Goal: Task Accomplishment & Management: Complete application form

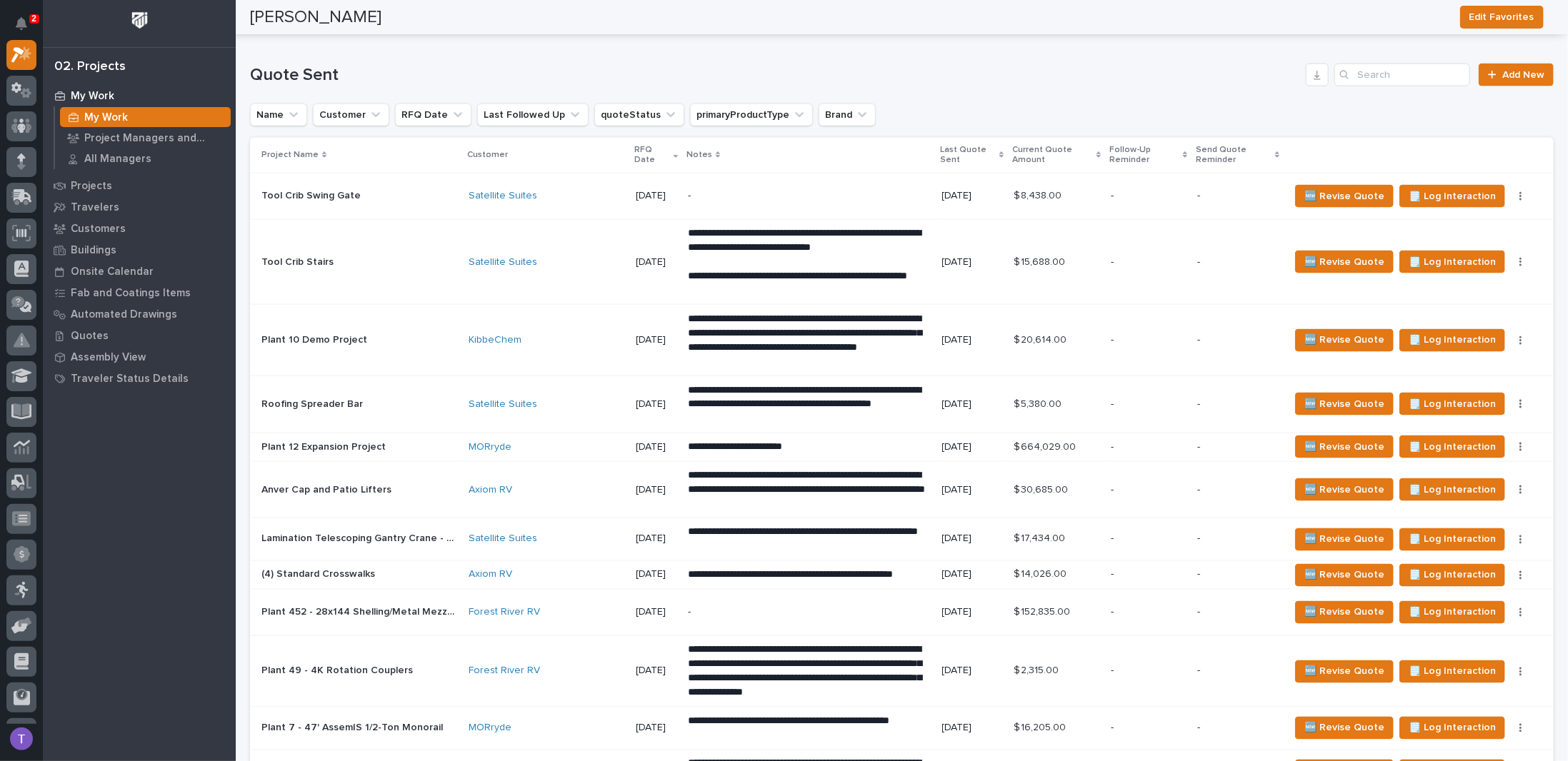
scroll to position [1357, 0]
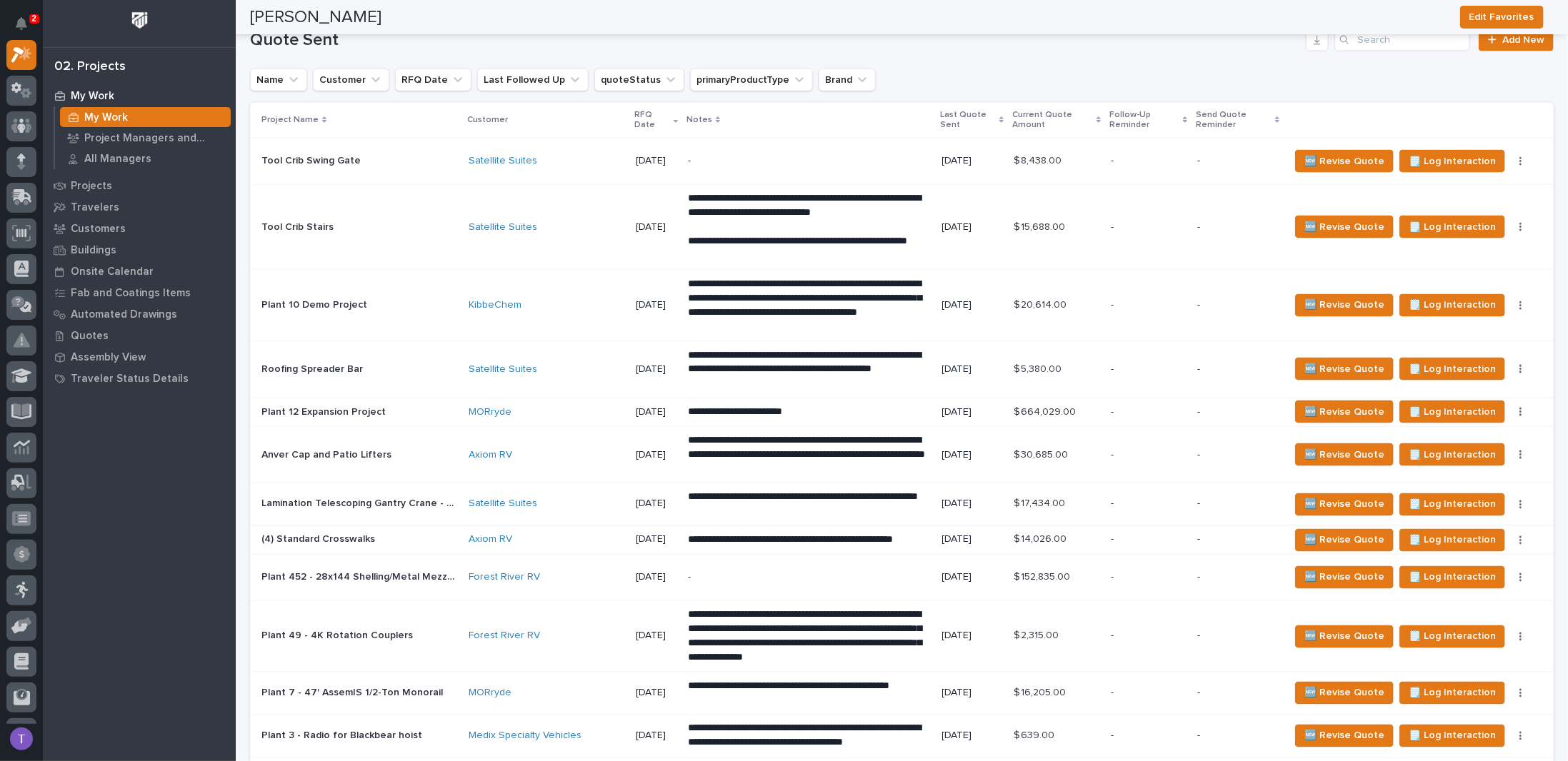
click at [302, 361] on p "Roofing Spreader Bar" at bounding box center [313, 368] width 104 height 15
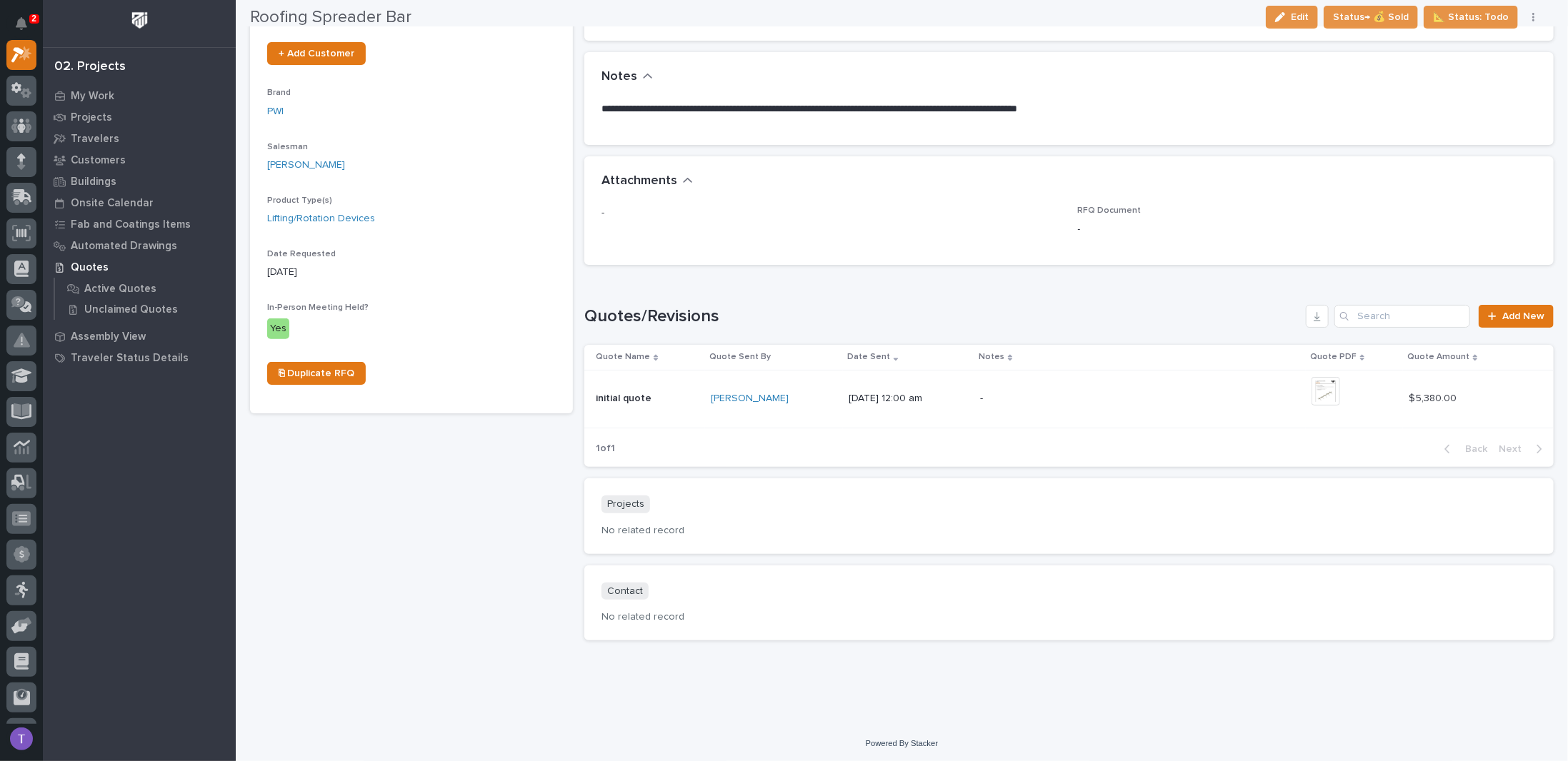
scroll to position [350, 0]
click at [1501, 307] on link "Add New" at bounding box center [1515, 315] width 75 height 22
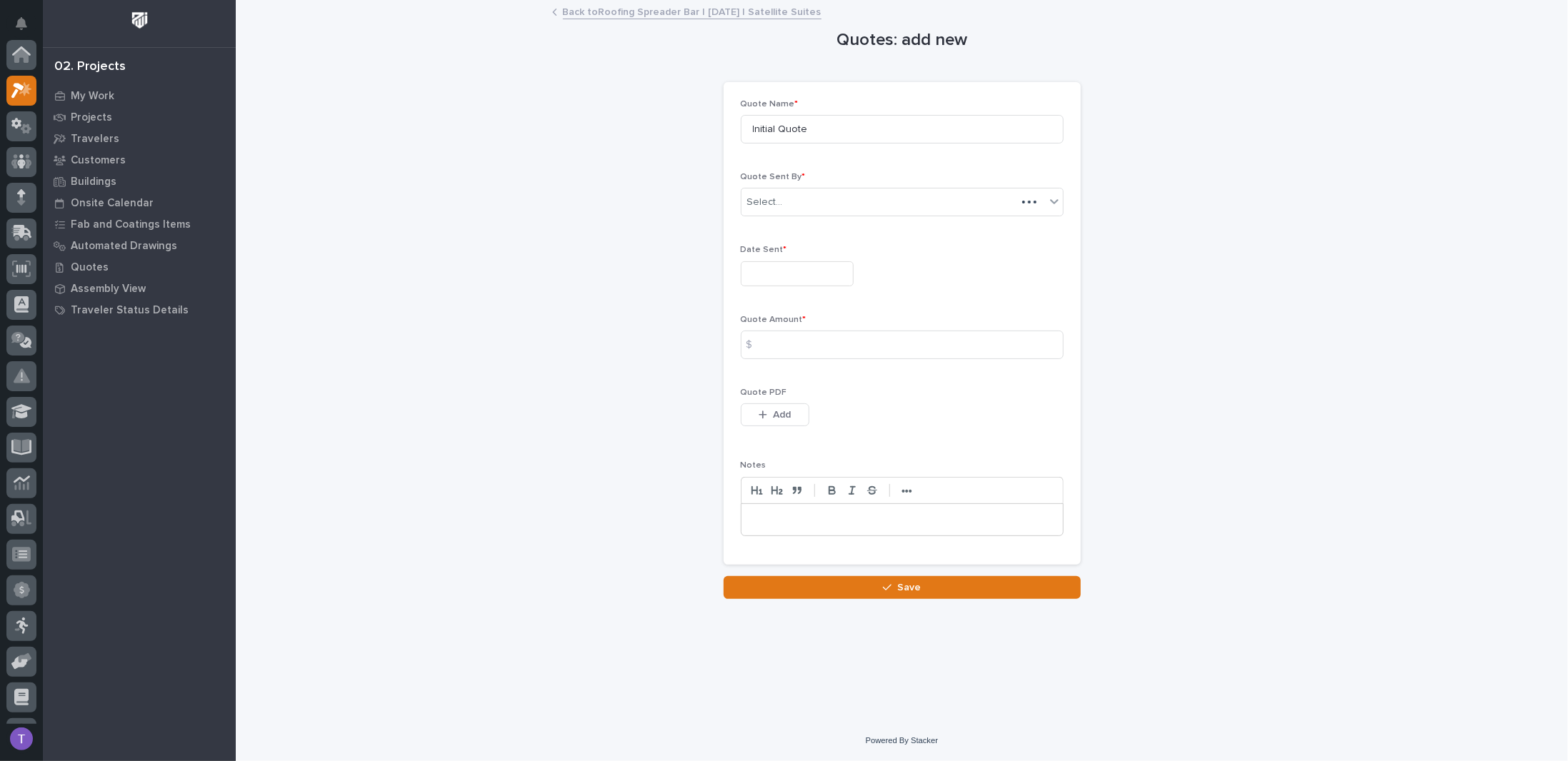
scroll to position [36, 0]
click at [773, 270] on input "text" at bounding box center [797, 274] width 113 height 25
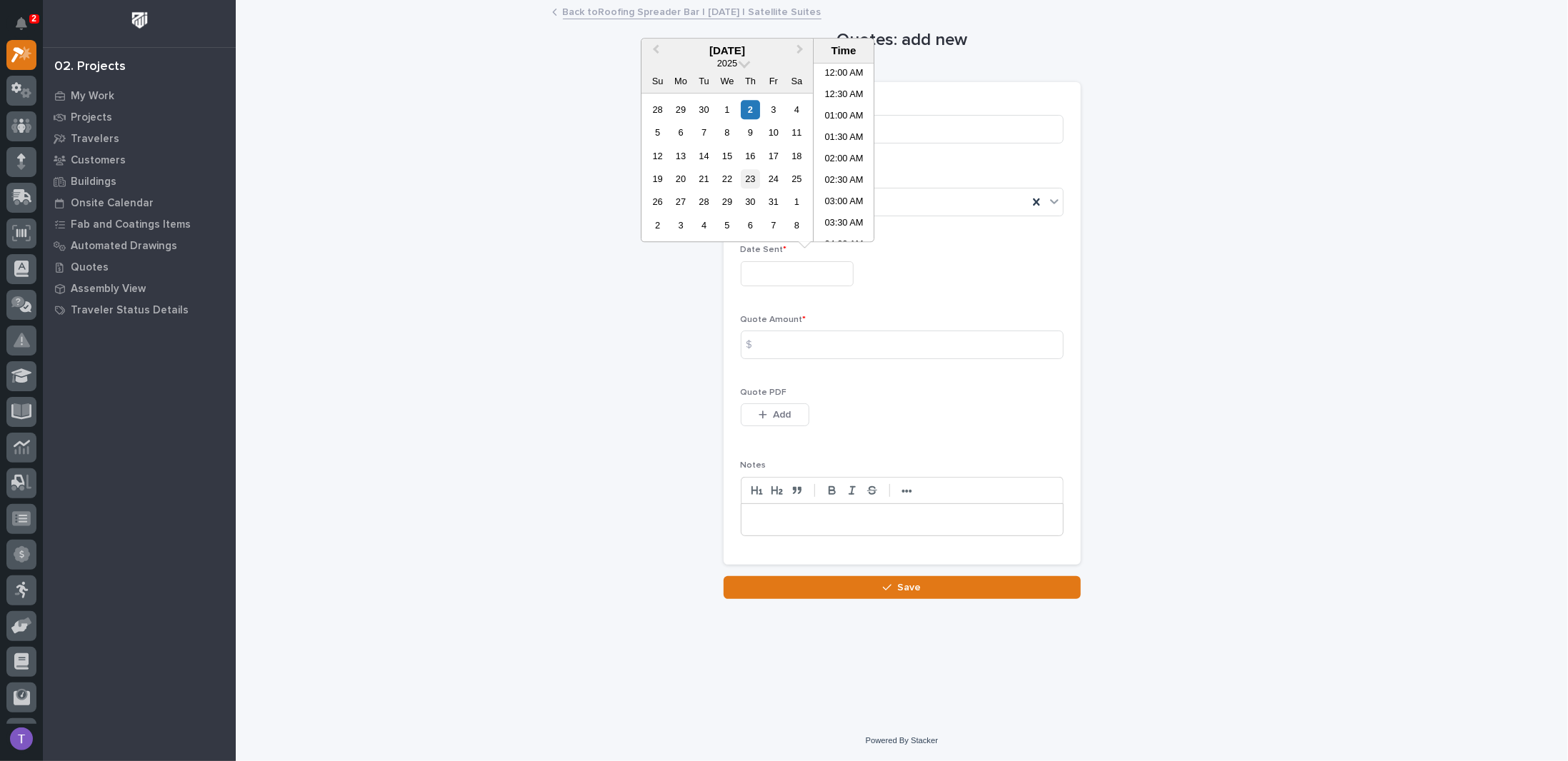
scroll to position [265, 0]
click at [749, 105] on div "2" at bounding box center [750, 110] width 19 height 19
type input "**********"
click at [777, 344] on input at bounding box center [902, 344] width 323 height 28
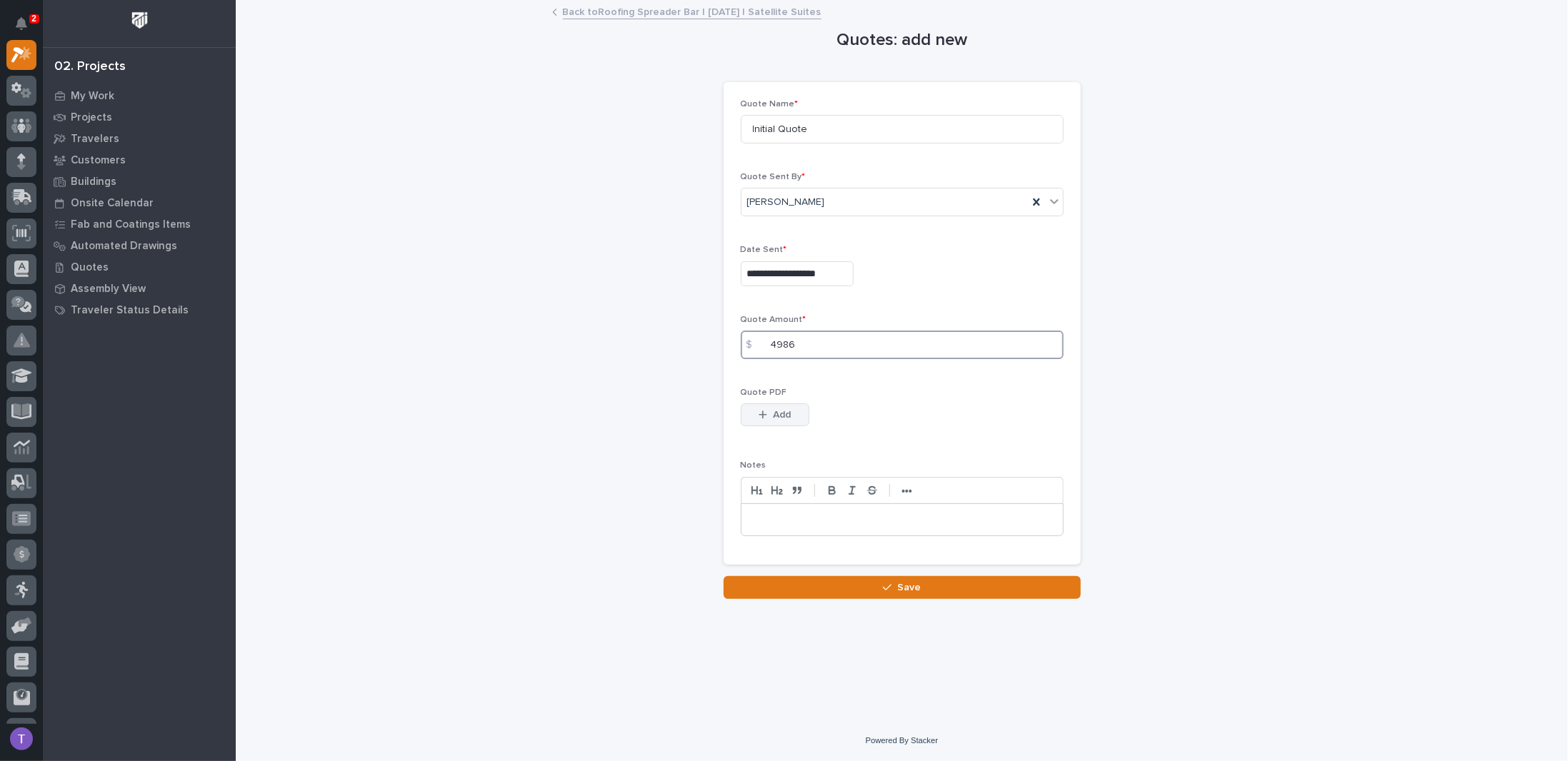
type input "4986"
click at [770, 404] on button "Add" at bounding box center [775, 415] width 68 height 22
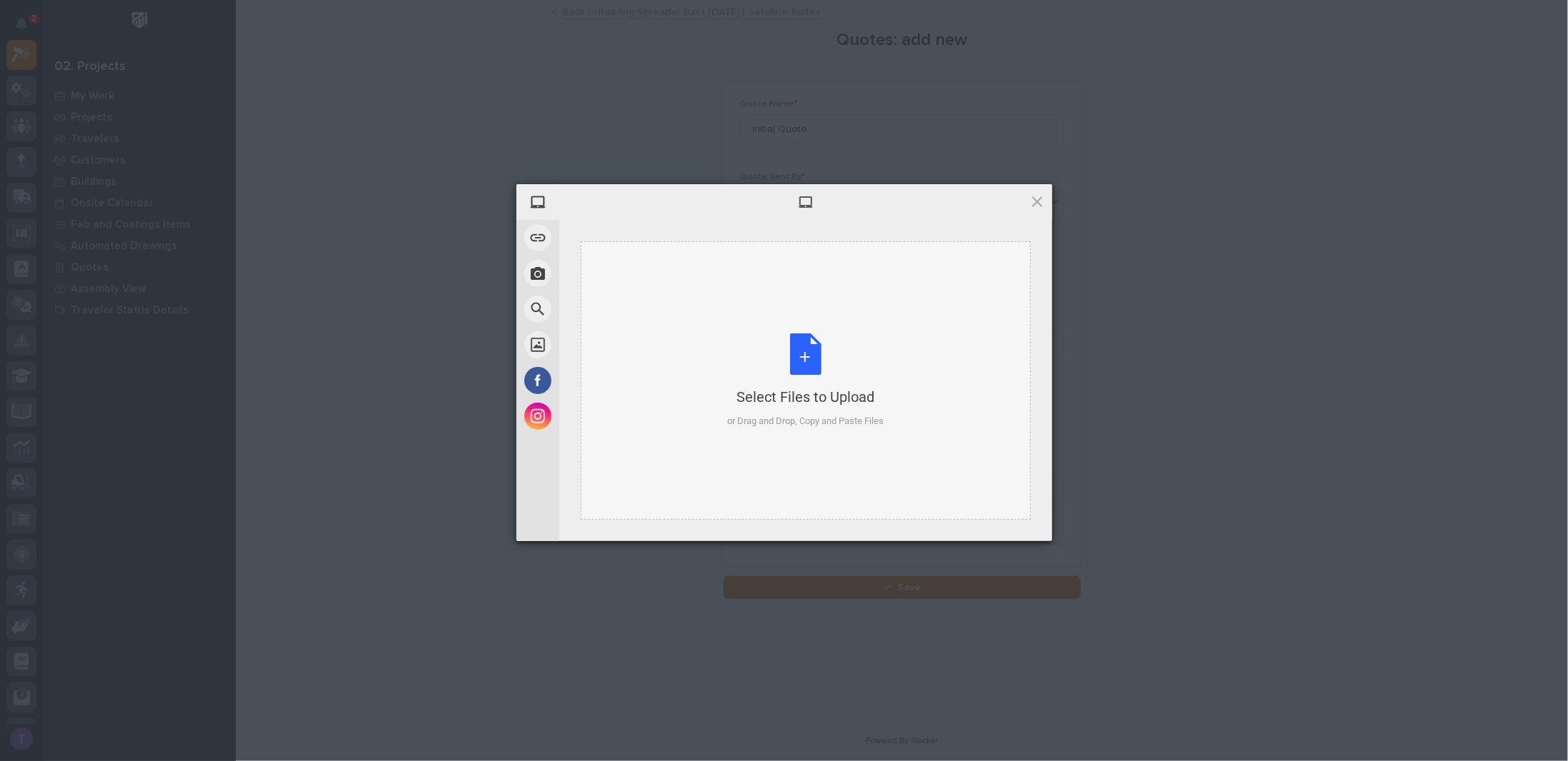
click at [798, 350] on div "Select Files to Upload or Drag and Drop, Copy and Paste Files" at bounding box center [805, 381] width 157 height 95
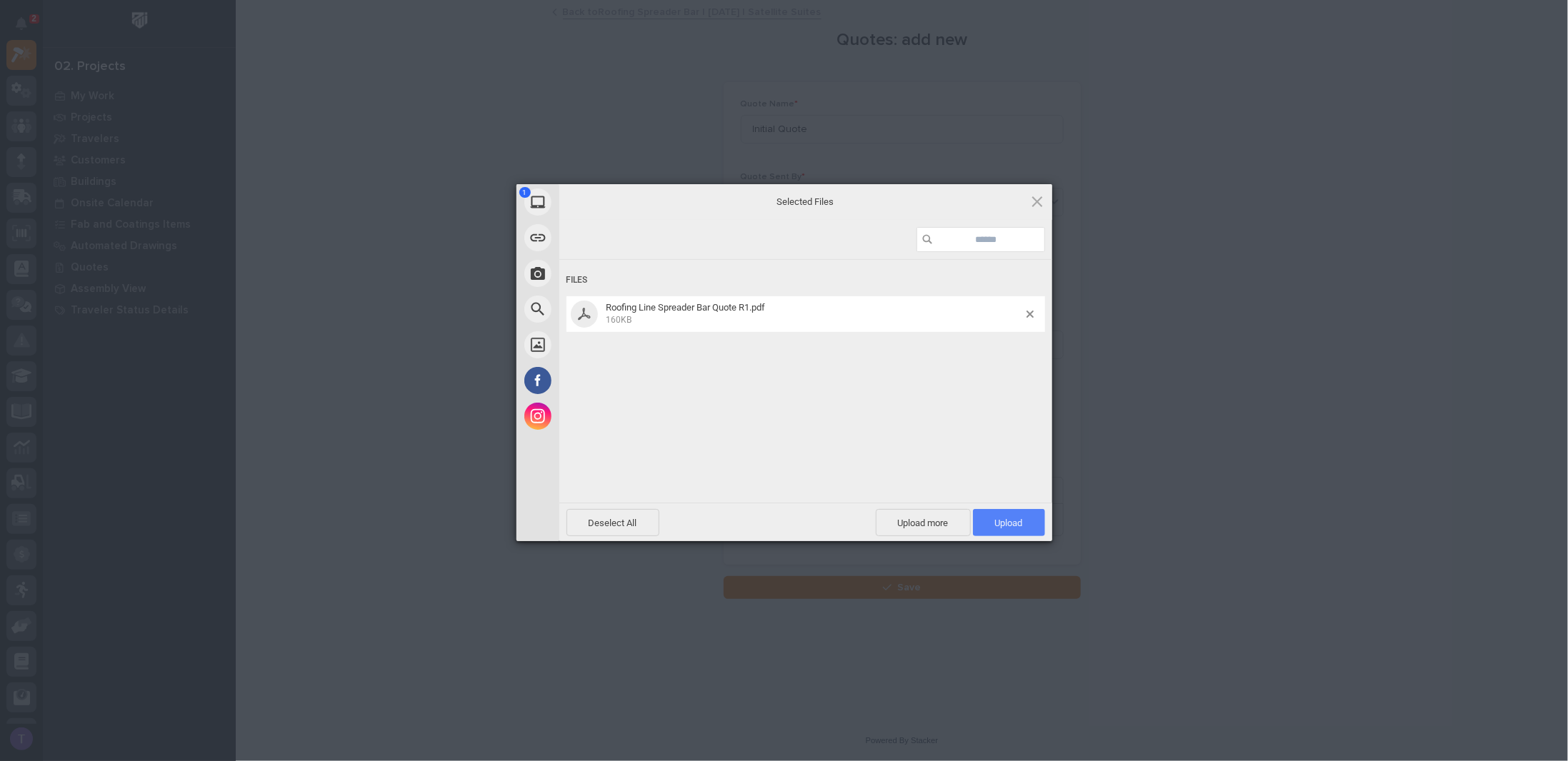
click at [1007, 522] on span "Upload 1" at bounding box center [1008, 523] width 28 height 11
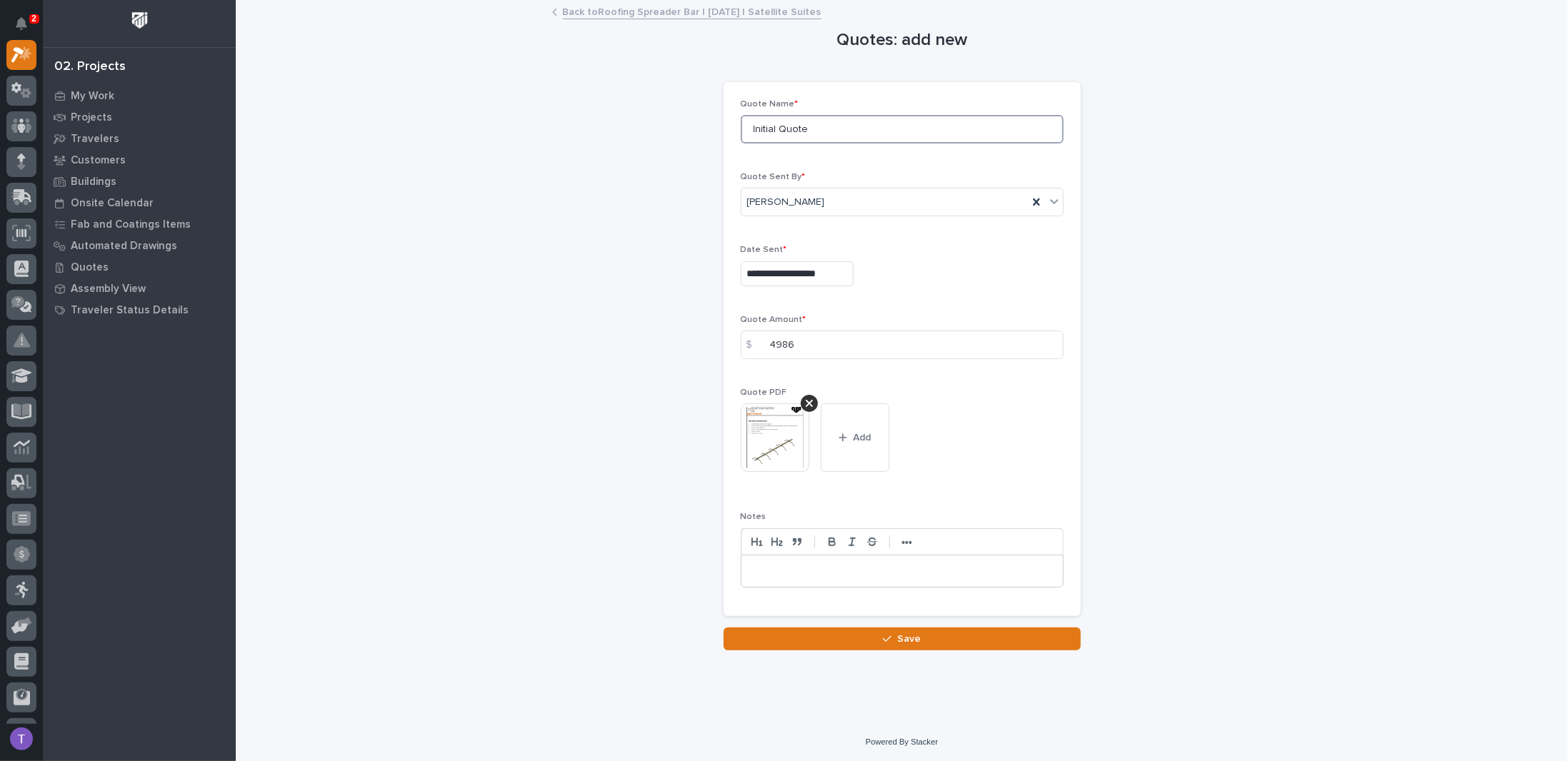
drag, startPoint x: 815, startPoint y: 123, endPoint x: 629, endPoint y: 125, distance: 186.0
click at [651, 123] on div "**********" at bounding box center [901, 325] width 1303 height 649
type input "R1"
click at [868, 564] on p at bounding box center [902, 571] width 300 height 15
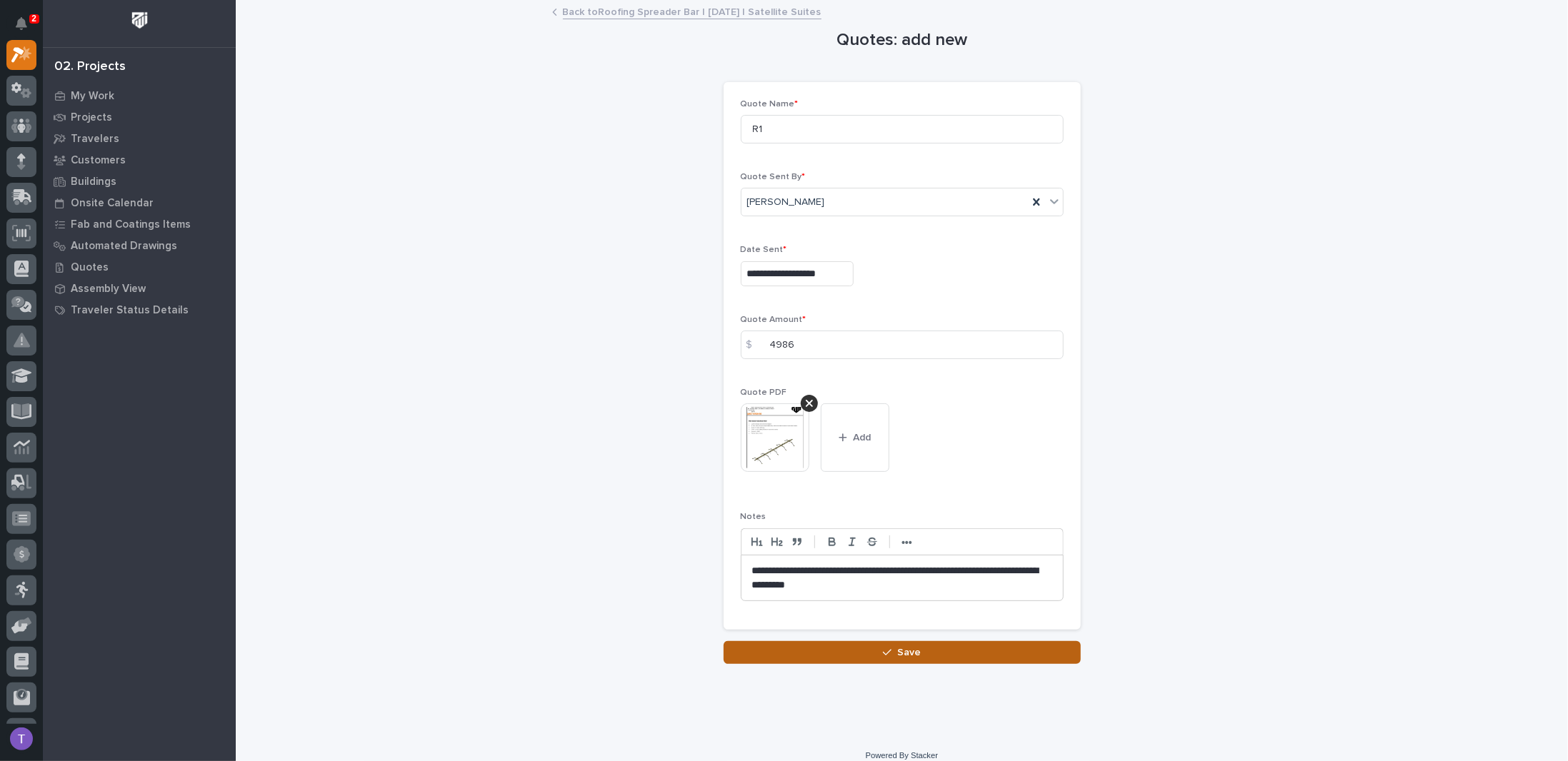
click at [903, 650] on span "Save" at bounding box center [909, 652] width 23 height 13
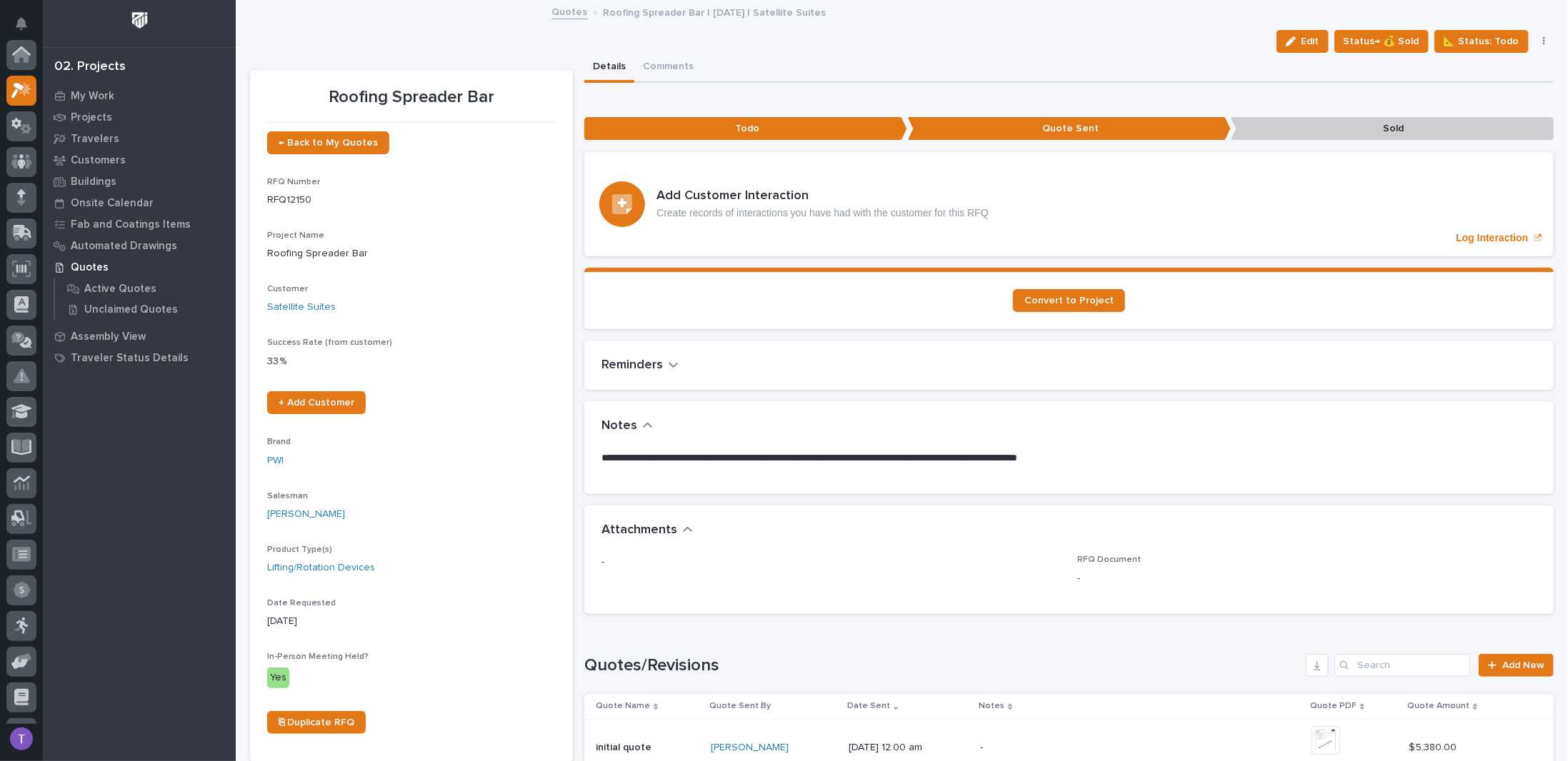
scroll to position [36, 0]
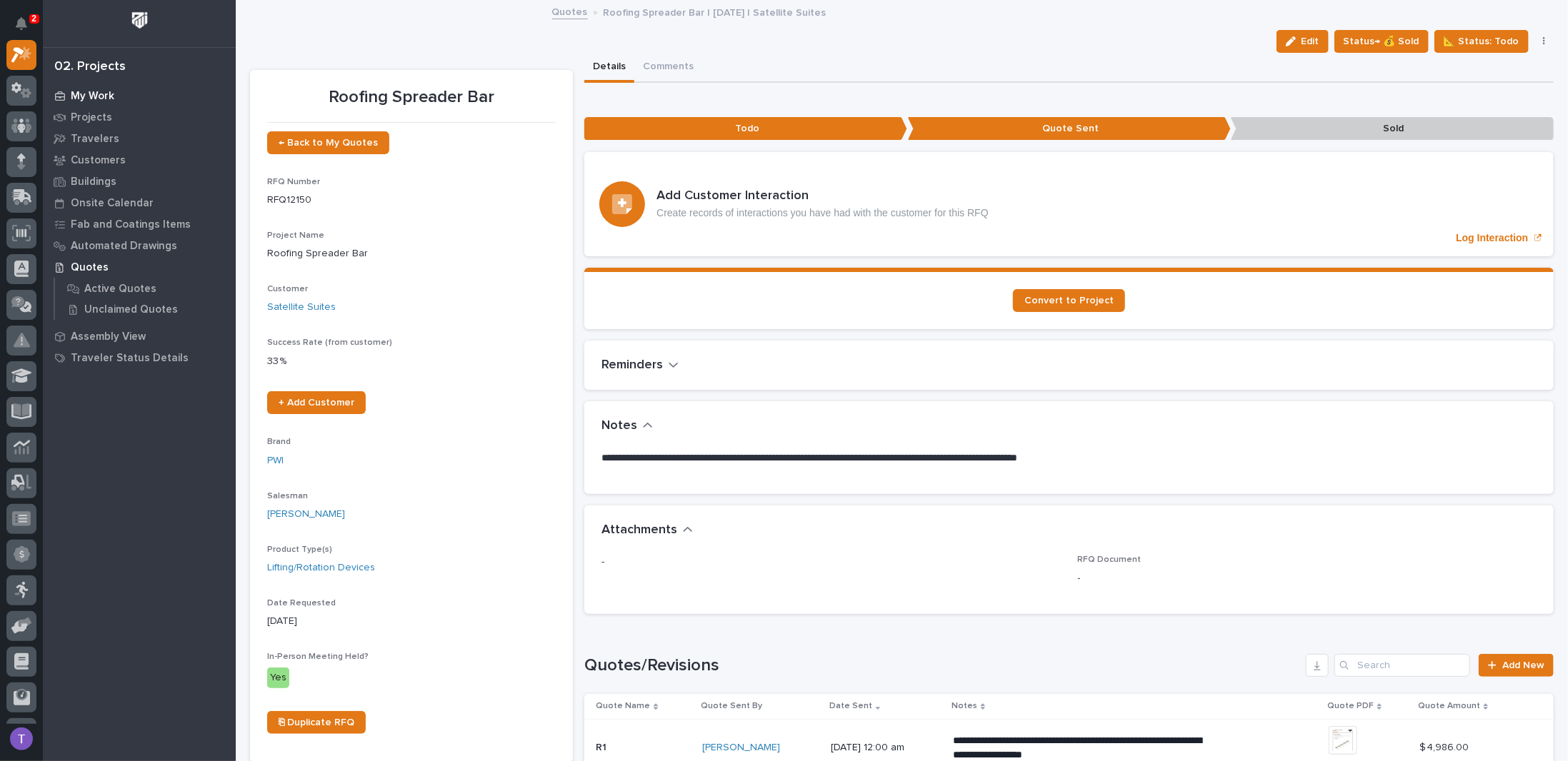
click at [99, 91] on p "My Work" at bounding box center [92, 95] width 44 height 13
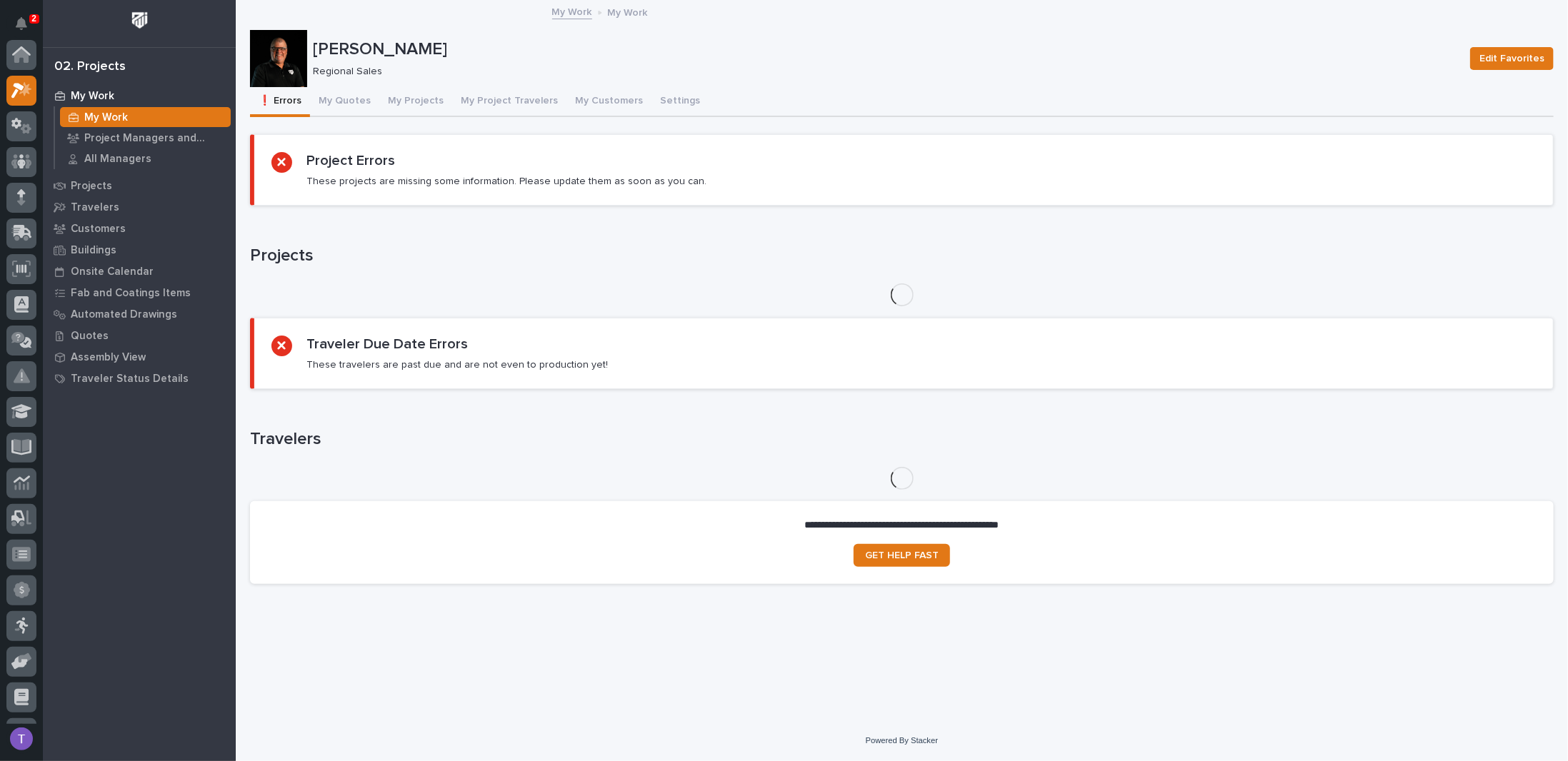
scroll to position [36, 0]
